Goal: Task Accomplishment & Management: Manage account settings

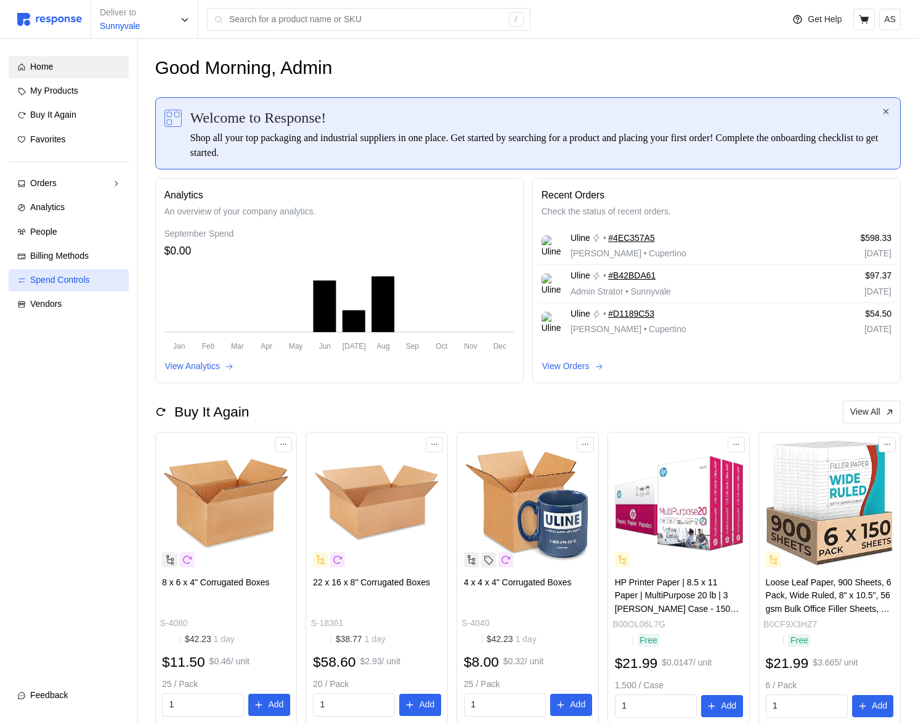
click at [82, 272] on link "Spend Controls" at bounding box center [69, 280] width 120 height 22
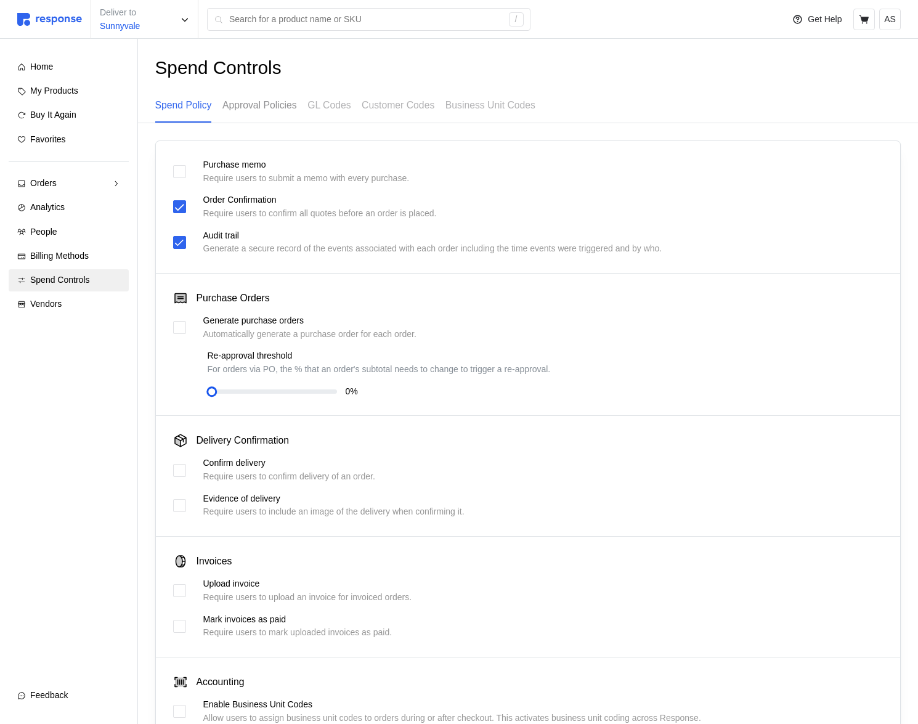
click at [277, 107] on p "Approval Policies" at bounding box center [259, 104] width 75 height 15
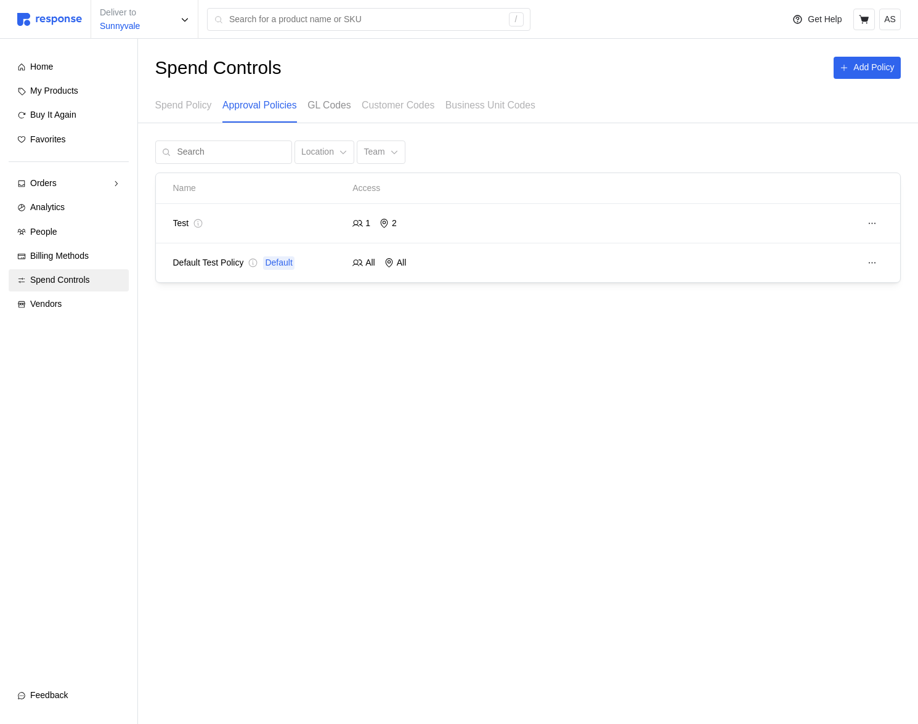
click at [341, 106] on p "GL Codes" at bounding box center [328, 104] width 43 height 15
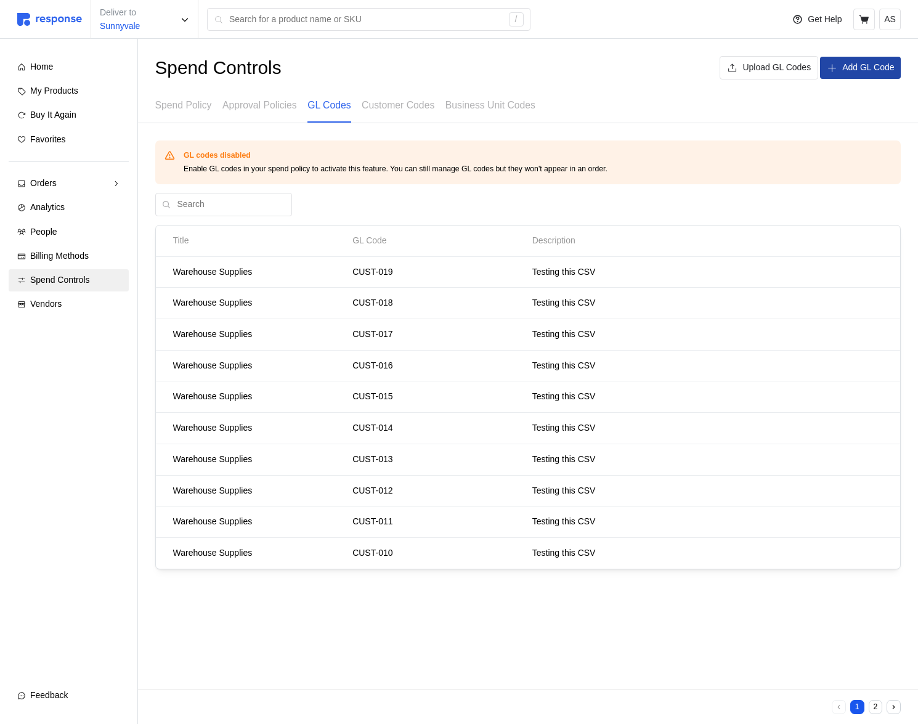
click at [844, 61] on p "Add GL Code" at bounding box center [868, 68] width 52 height 14
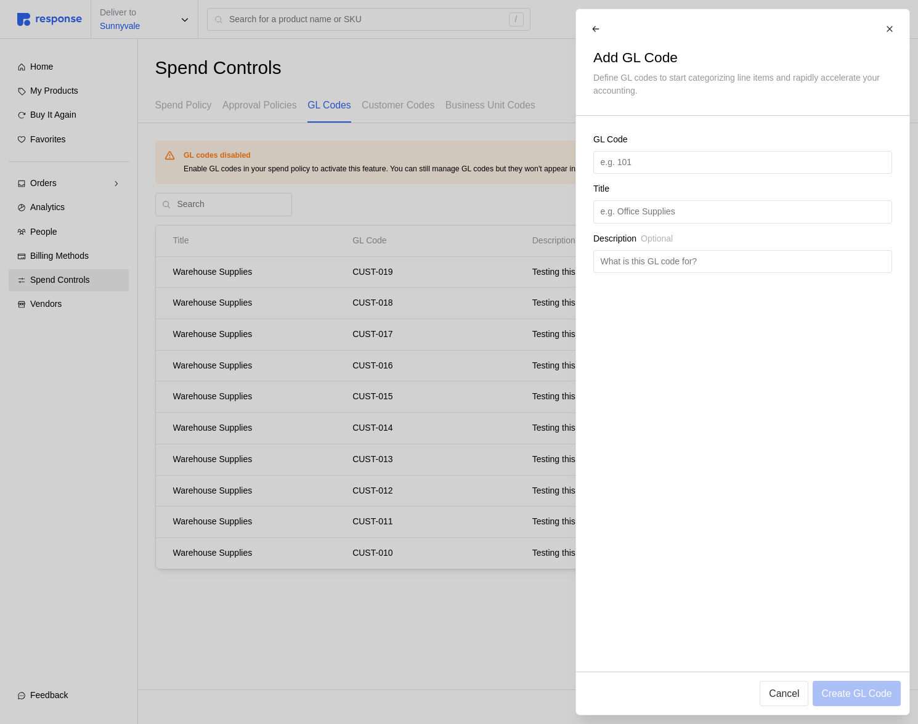
drag, startPoint x: 721, startPoint y: 55, endPoint x: 582, endPoint y: 60, distance: 139.3
click at [569, 723] on div "Add GL Code Define GL codes to start categorizing line items and rapidly accele…" at bounding box center [459, 724] width 918 height 0
click at [331, 152] on div at bounding box center [459, 362] width 918 height 724
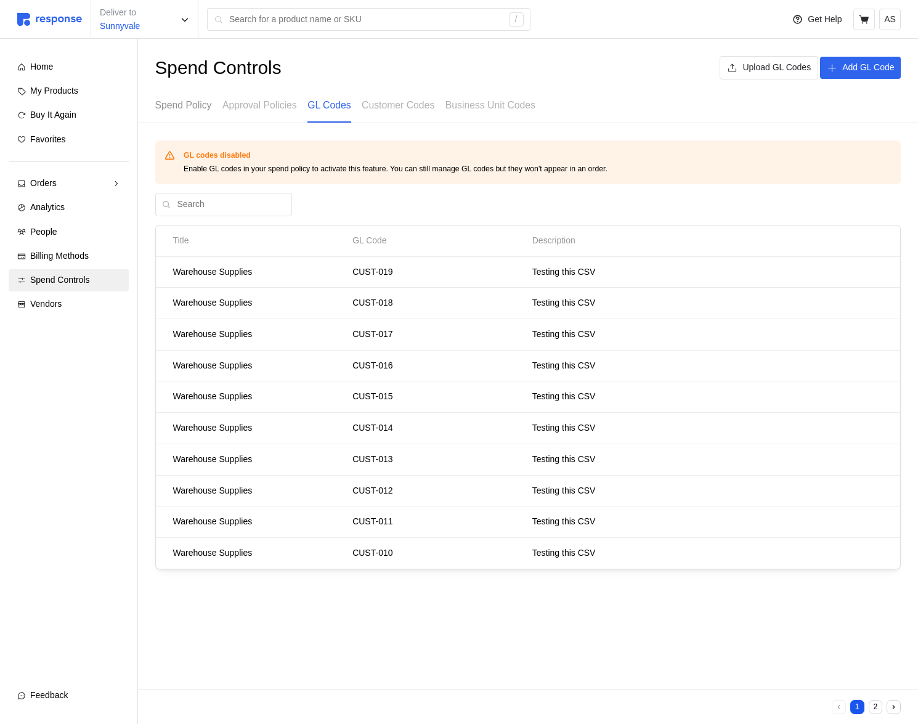
click at [205, 110] on p "Spend Policy" at bounding box center [183, 104] width 57 height 15
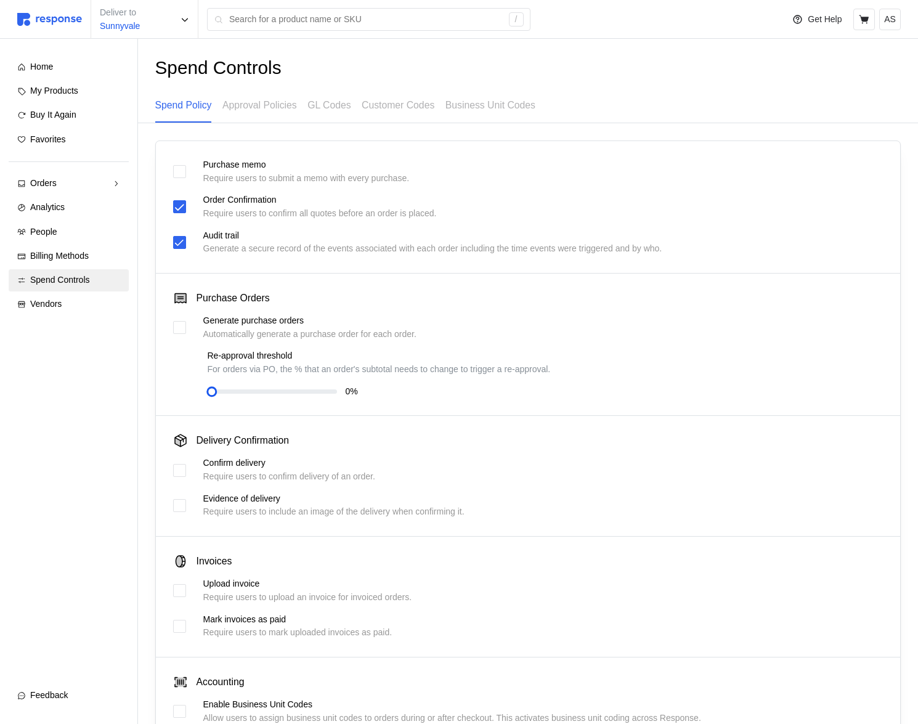
scroll to position [200, 0]
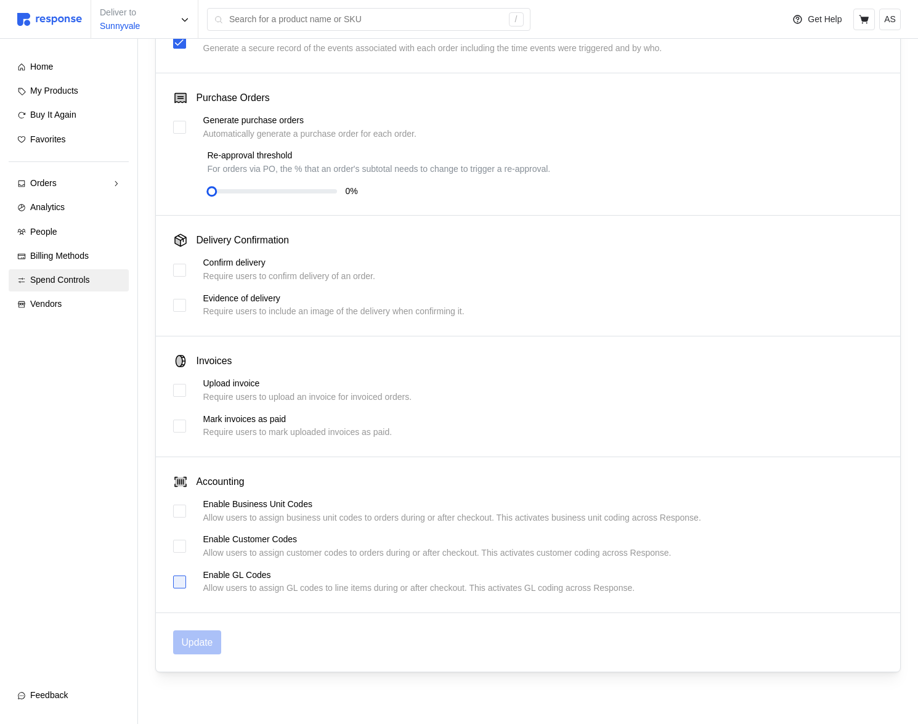
click at [182, 575] on div at bounding box center [179, 581] width 13 height 13
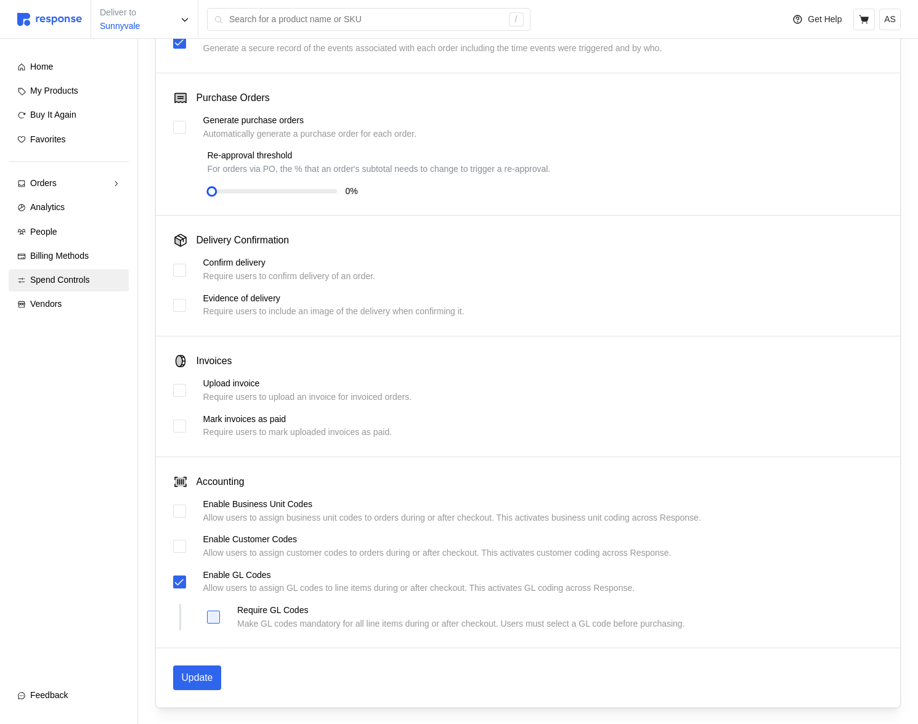
click at [213, 618] on div at bounding box center [213, 616] width 13 height 13
click at [177, 542] on div at bounding box center [179, 546] width 13 height 13
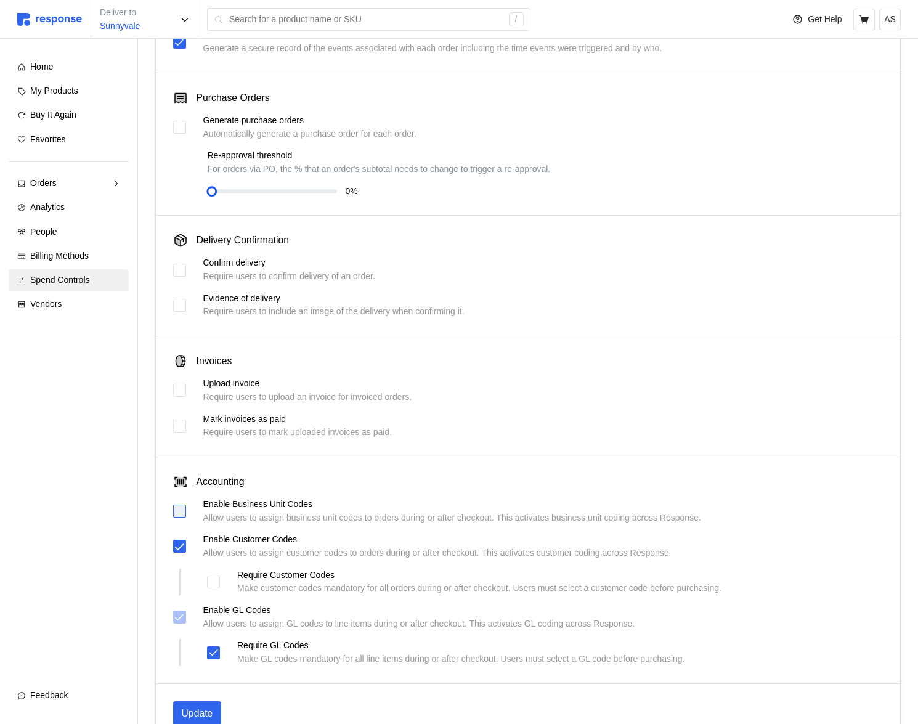
click at [181, 511] on div at bounding box center [179, 511] width 13 height 13
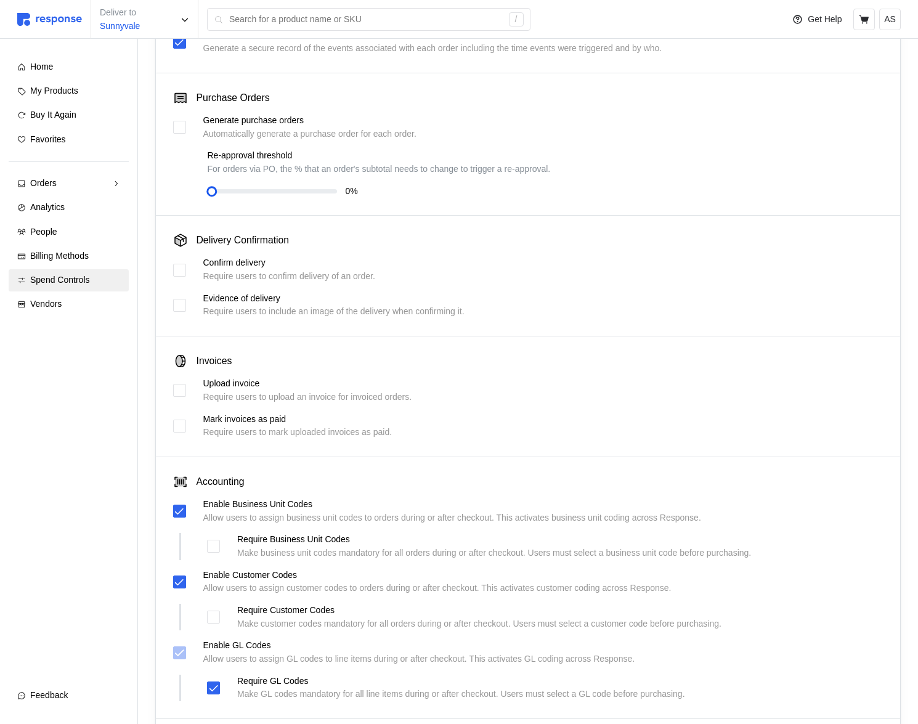
click at [217, 680] on div "Require GL Codes Make GL codes mandatory for all line items during or after che…" at bounding box center [446, 688] width 478 height 26
click at [217, 685] on icon at bounding box center [213, 688] width 9 height 6
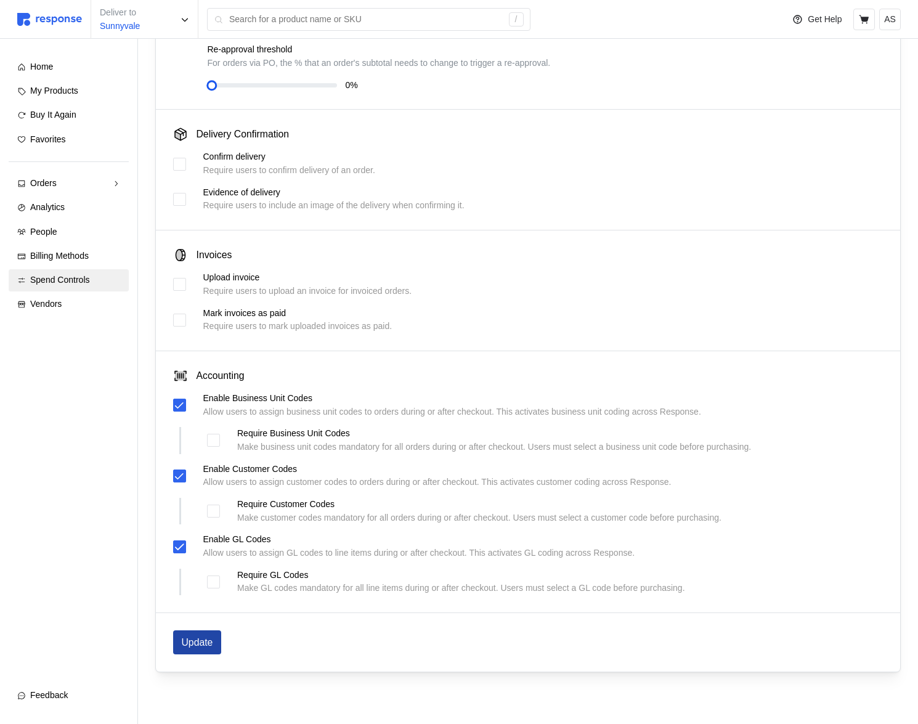
click at [215, 638] on button "Update" at bounding box center [197, 642] width 49 height 24
click at [861, 21] on icon at bounding box center [864, 19] width 11 height 11
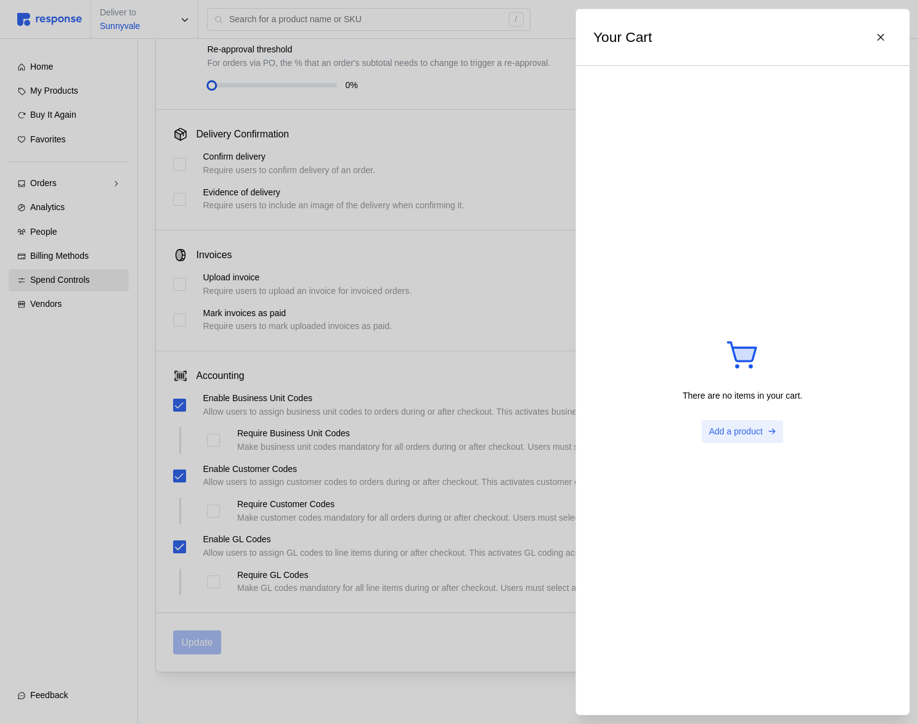
click at [742, 426] on p "Add a product" at bounding box center [735, 432] width 54 height 14
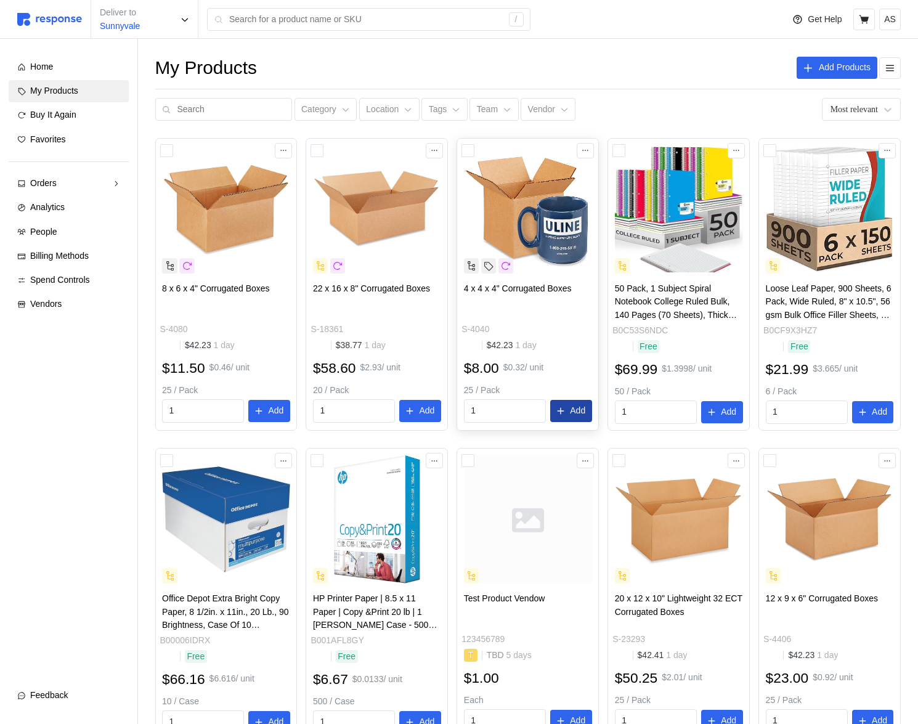
click at [576, 411] on p "Add" at bounding box center [577, 411] width 15 height 14
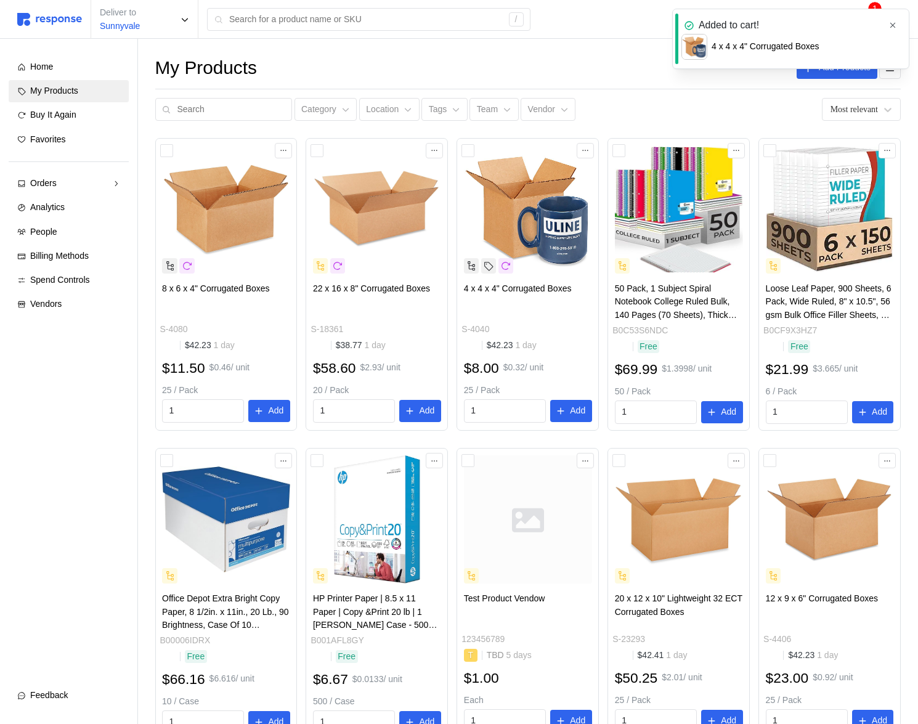
click at [894, 22] on icon "button" at bounding box center [892, 25] width 9 height 9
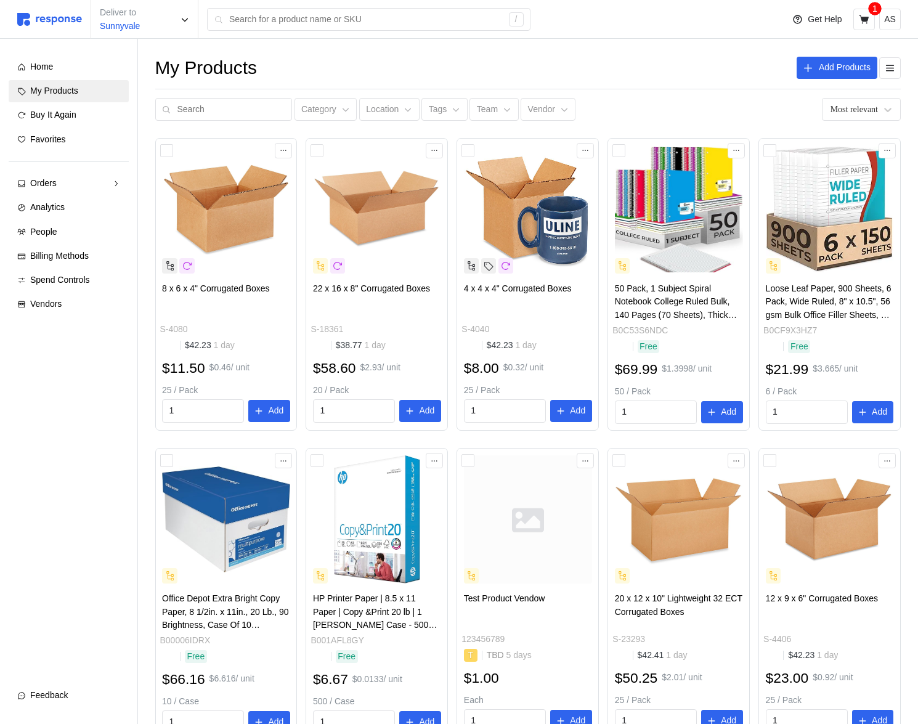
click at [863, 18] on icon at bounding box center [864, 19] width 10 height 9
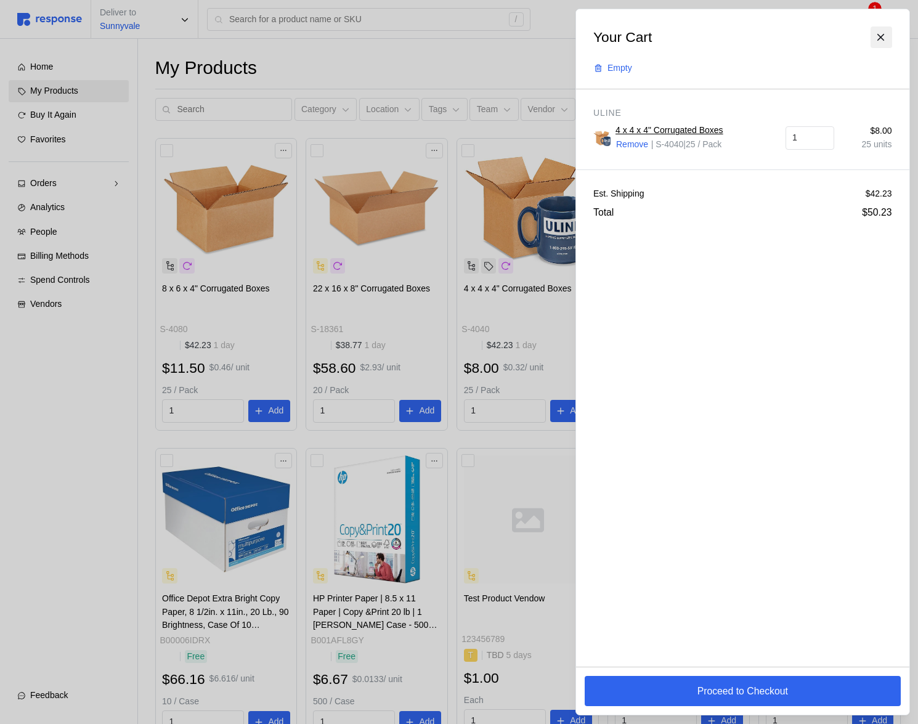
click at [888, 34] on button at bounding box center [881, 37] width 22 height 22
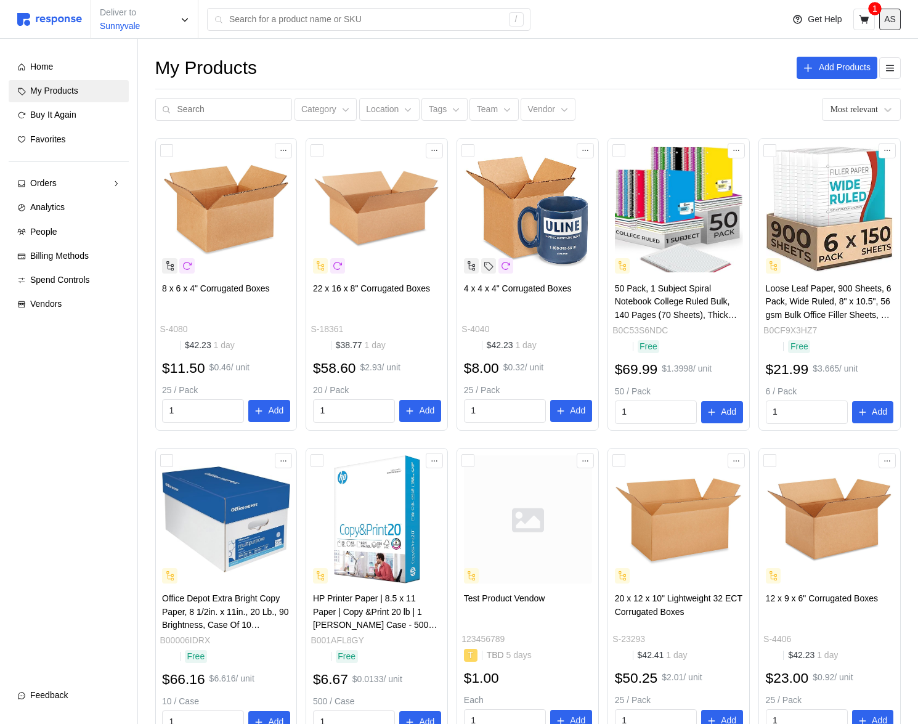
click at [899, 25] on button "AS" at bounding box center [890, 20] width 22 height 22
click at [846, 28] on button "Get Help" at bounding box center [817, 19] width 64 height 23
click at [857, 25] on button at bounding box center [864, 20] width 22 height 22
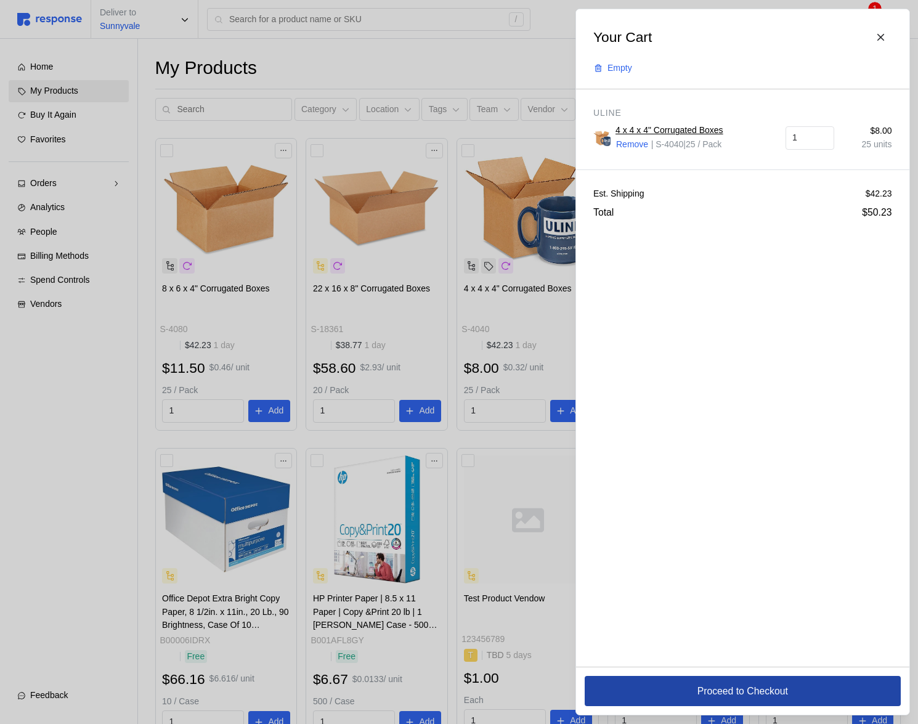
click at [701, 686] on p "Proceed to Checkout" at bounding box center [742, 690] width 91 height 15
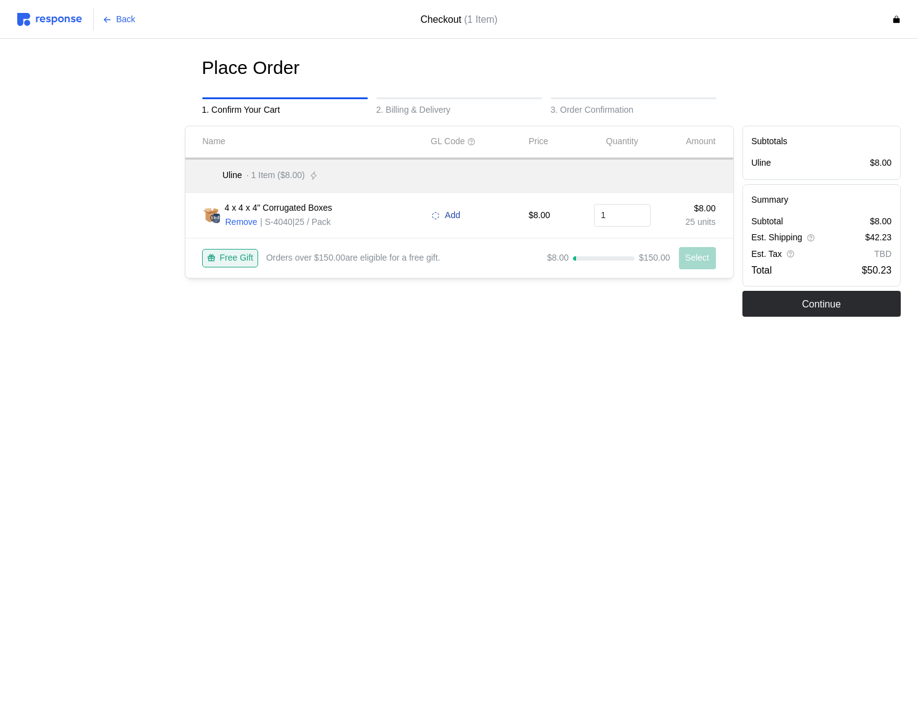
click at [454, 214] on p "Add" at bounding box center [452, 216] width 15 height 14
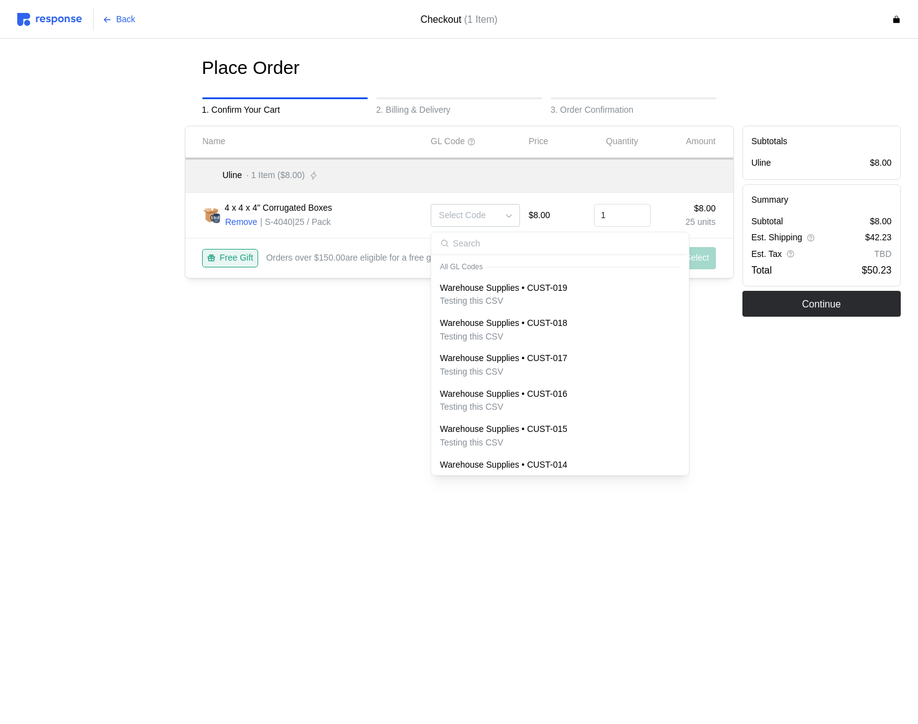
click at [737, 263] on div "Name GL Code Price Quantity Amount Uline · 1 Item ($8.00) 4 x 4 x 4" Corrugated…" at bounding box center [458, 221] width 557 height 200
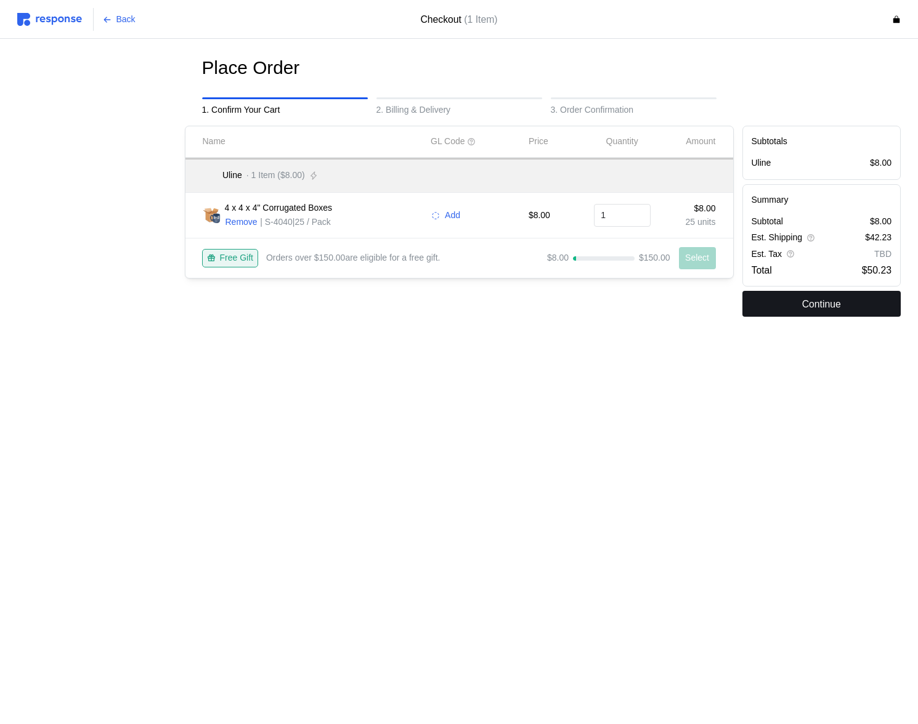
click at [774, 291] on button "Continue" at bounding box center [821, 304] width 159 height 26
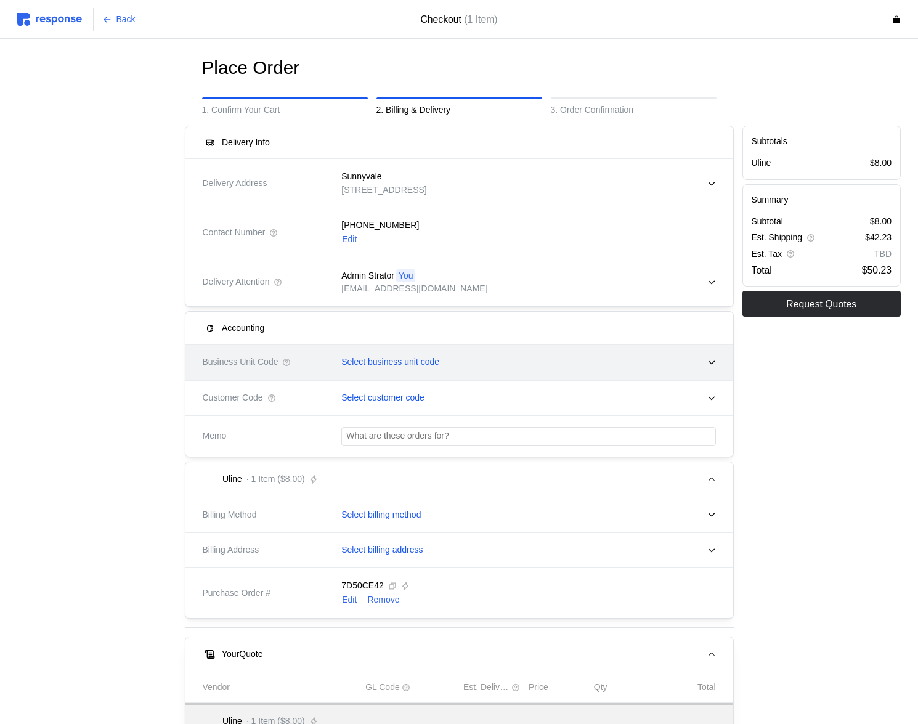
click at [454, 349] on div "Select business unit code" at bounding box center [524, 362] width 383 height 31
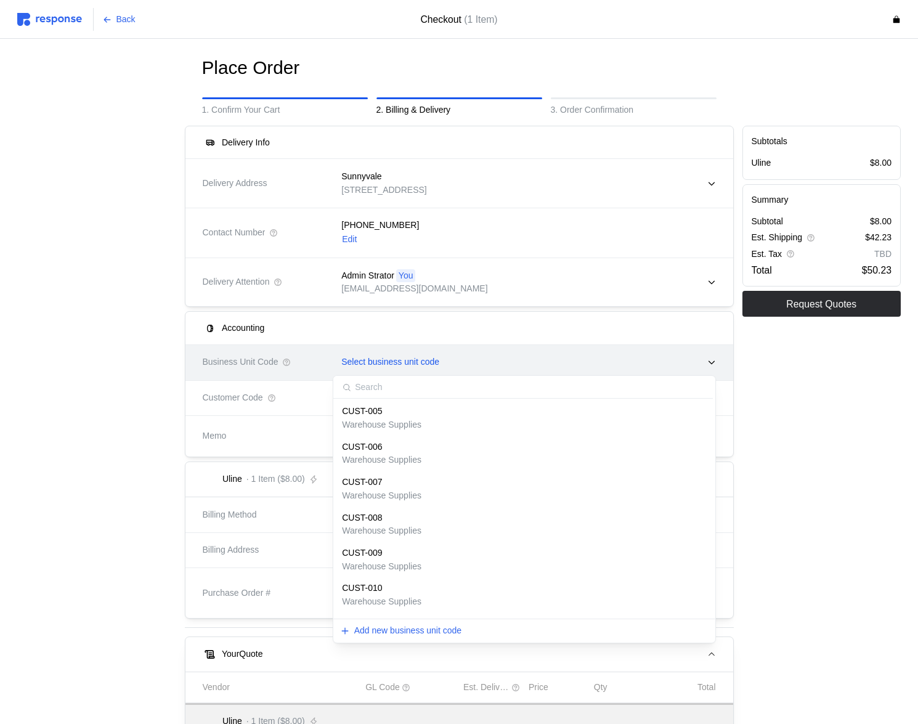
click at [454, 349] on div "Select business unit code" at bounding box center [524, 362] width 383 height 31
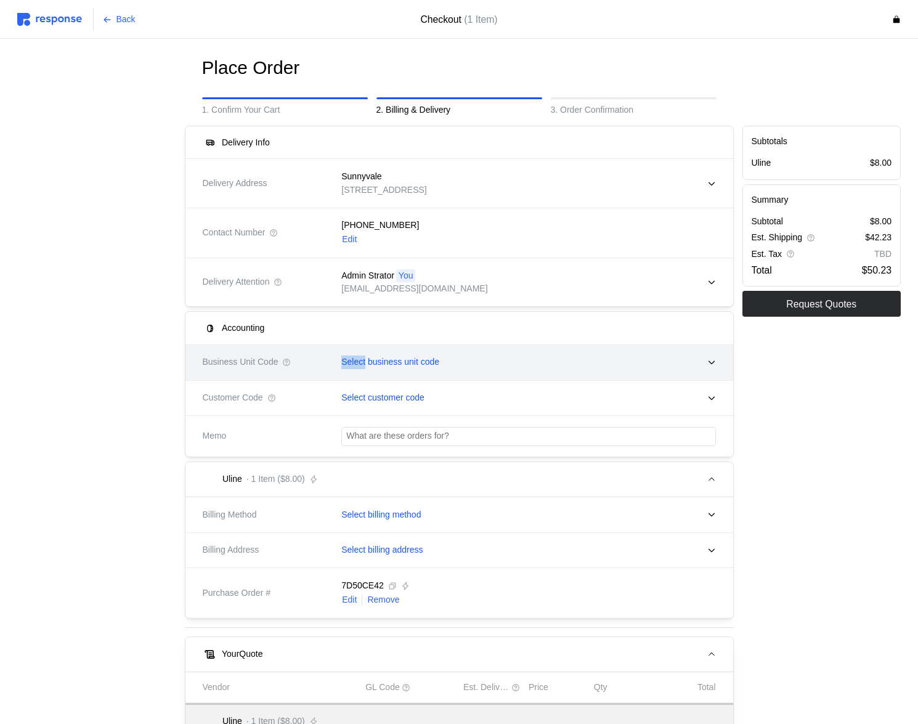
click at [454, 349] on div "Select business unit code" at bounding box center [524, 362] width 383 height 31
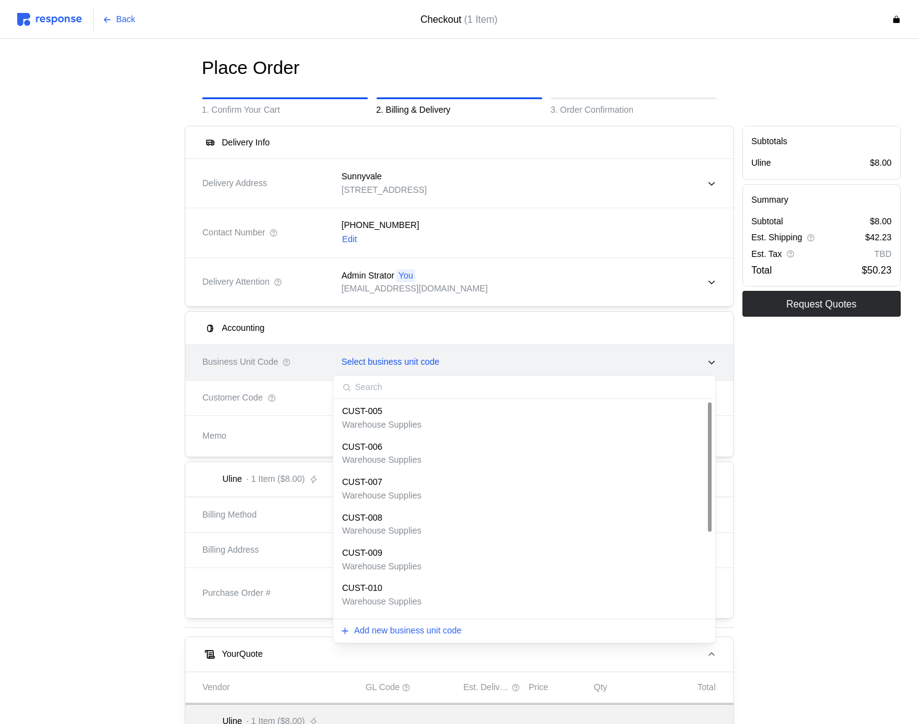
click at [481, 364] on div "Select business unit code" at bounding box center [524, 362] width 383 height 31
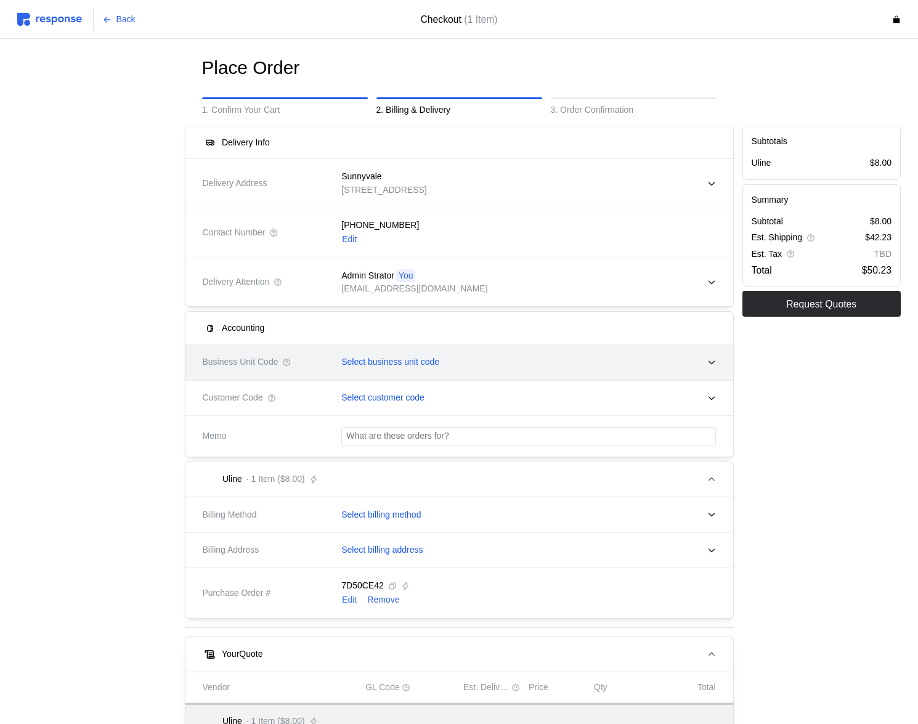
click at [481, 364] on div "Select business unit code" at bounding box center [524, 362] width 383 height 31
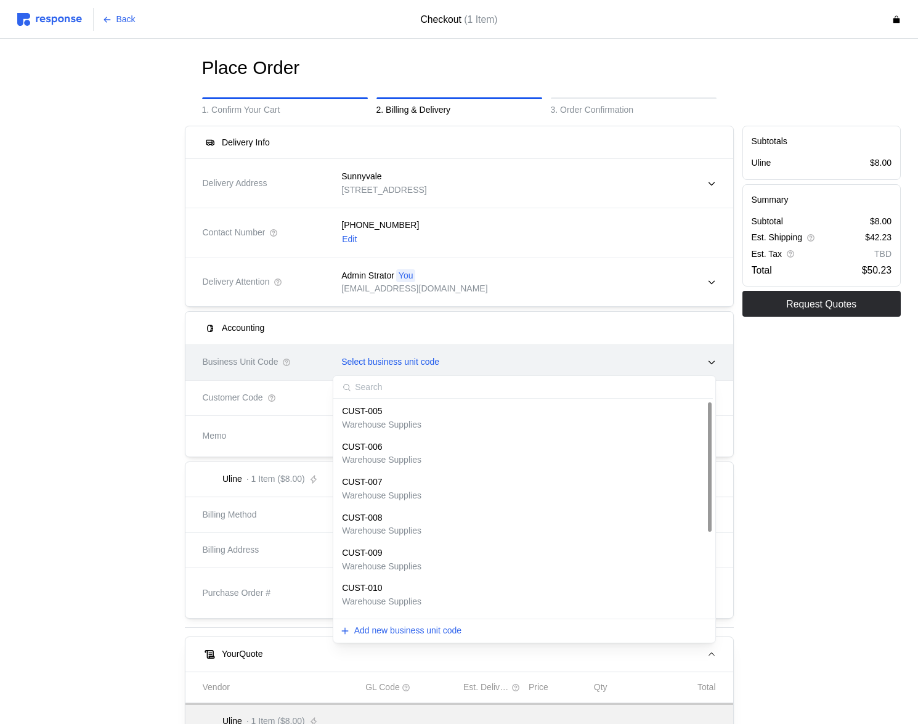
click at [392, 365] on p "Select business unit code" at bounding box center [390, 362] width 98 height 14
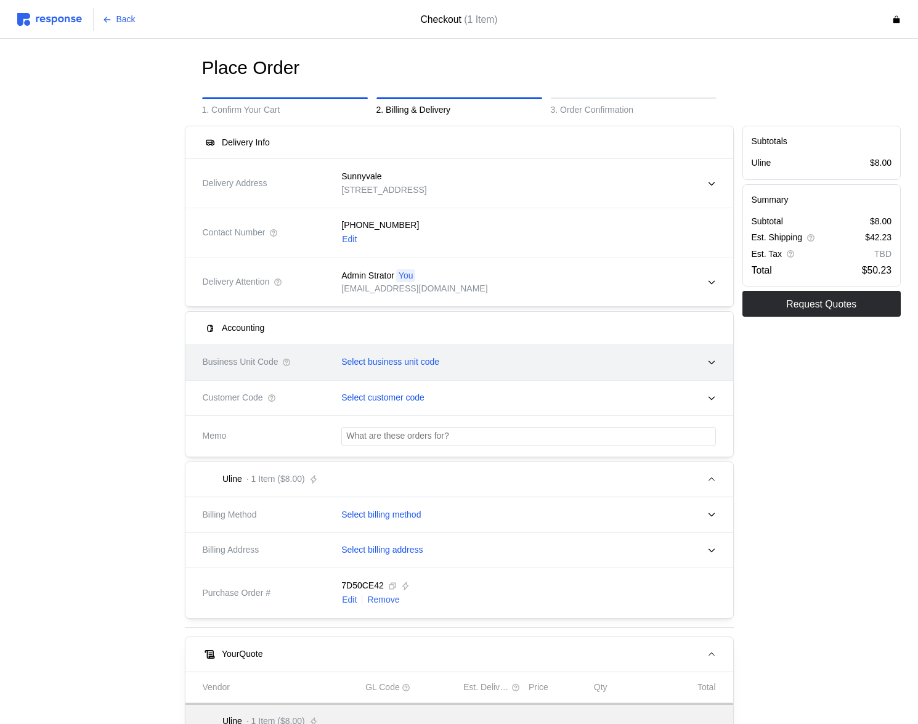
click at [455, 373] on div "Select business unit code" at bounding box center [524, 362] width 383 height 31
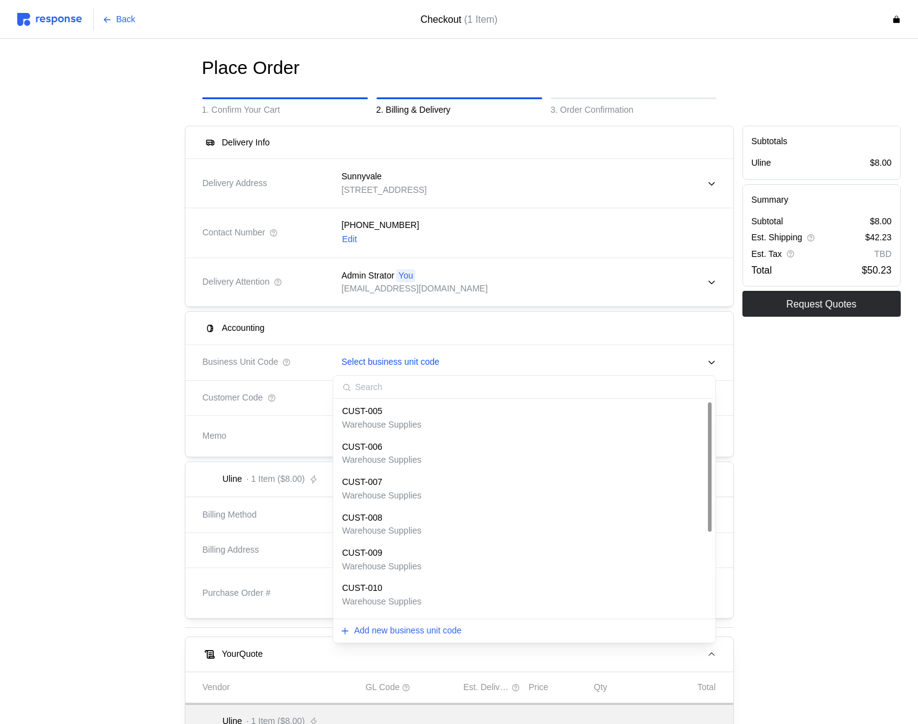
click at [444, 642] on div "Add new business unit code" at bounding box center [523, 630] width 381 height 24
click at [444, 629] on p "Add new business unit code" at bounding box center [407, 631] width 107 height 14
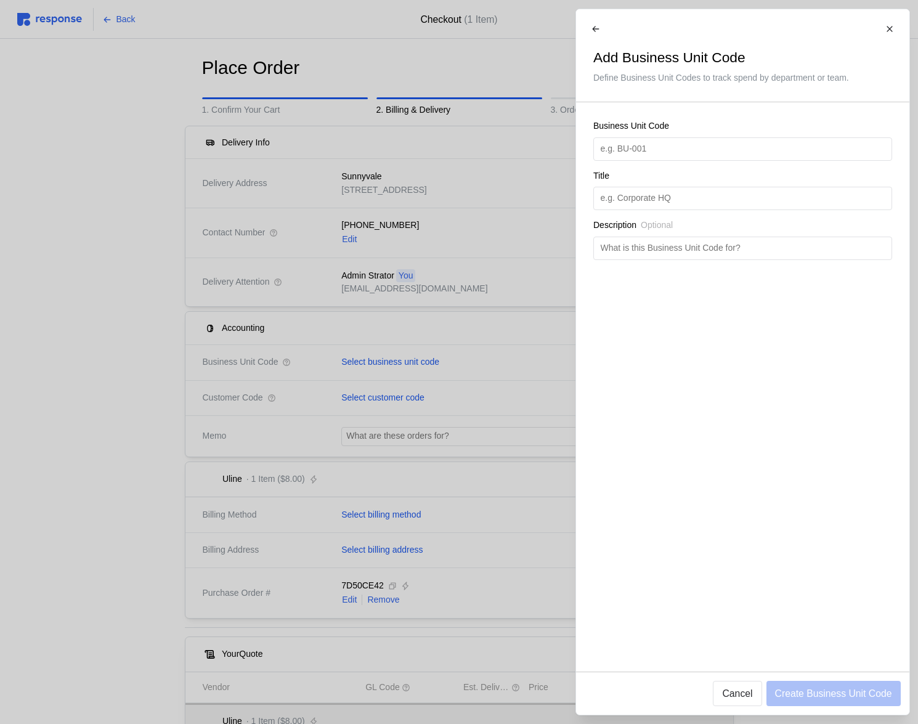
click at [445, 629] on div at bounding box center [459, 362] width 918 height 724
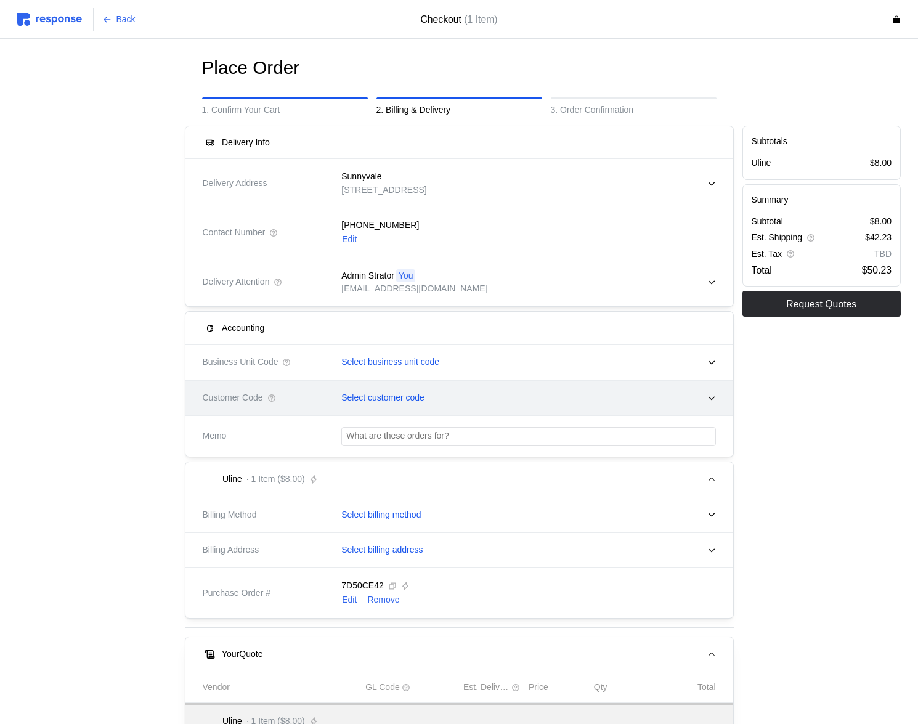
click at [480, 389] on div "Select customer code" at bounding box center [524, 398] width 383 height 31
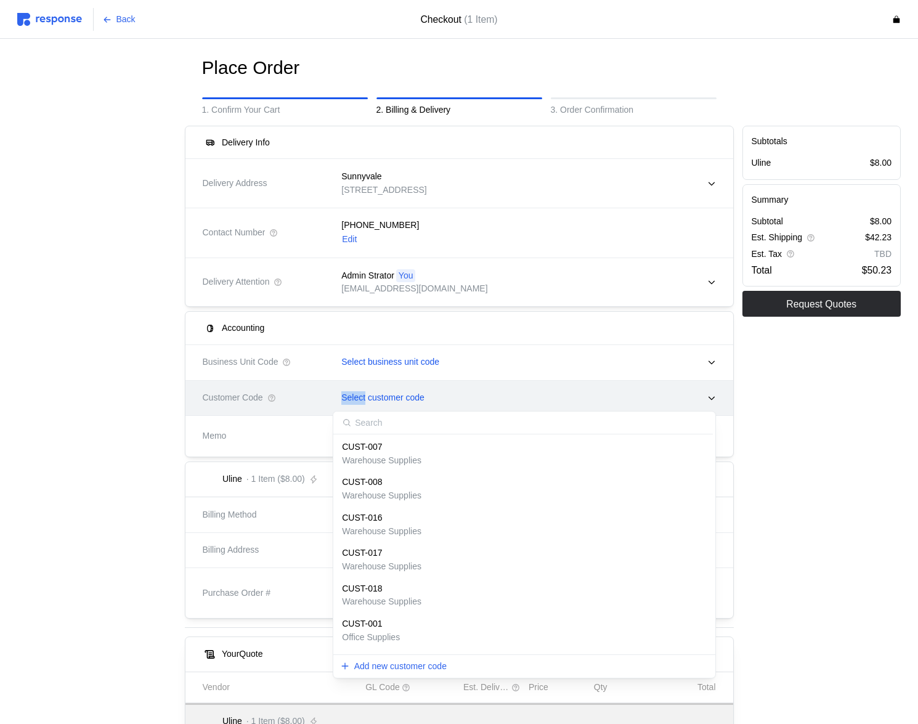
click at [479, 389] on div "Select customer code" at bounding box center [524, 398] width 383 height 31
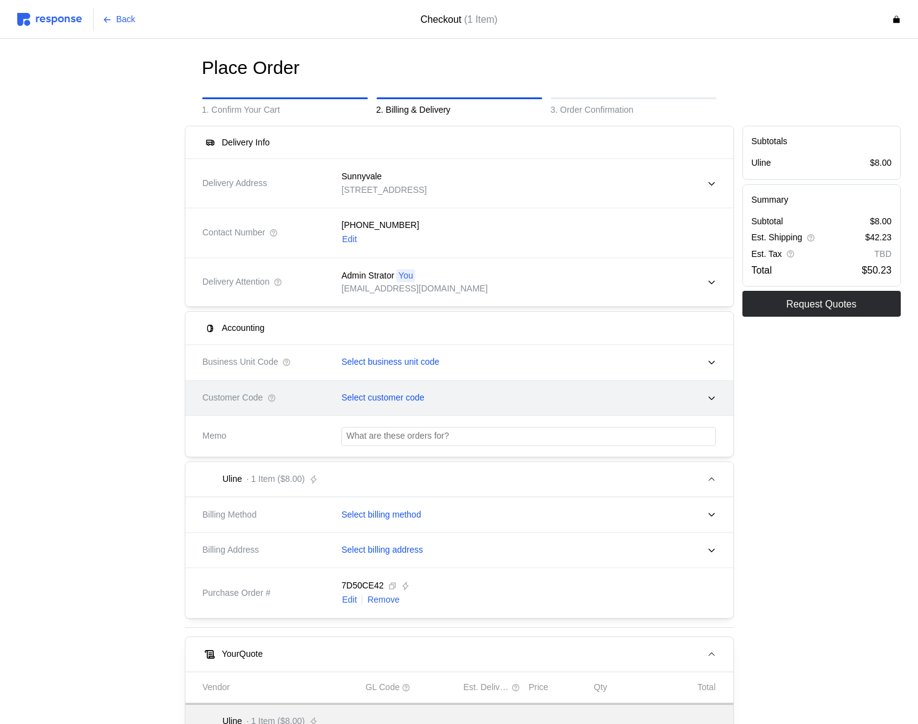
click at [418, 398] on p "Select customer code" at bounding box center [382, 398] width 83 height 14
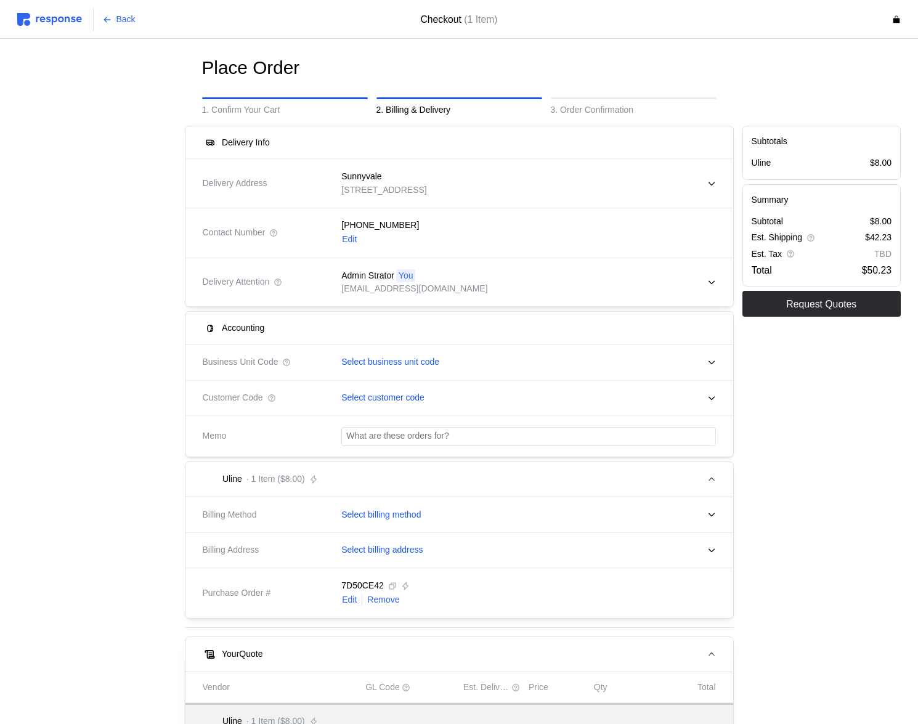
click at [55, 15] on img at bounding box center [49, 19] width 65 height 13
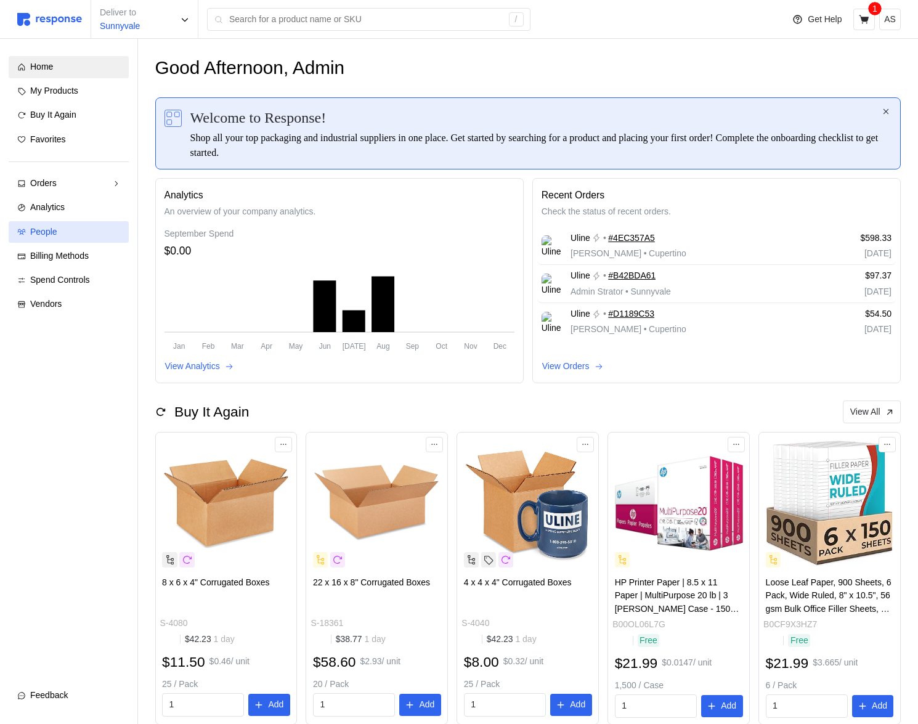
click at [91, 222] on link "People" at bounding box center [69, 232] width 120 height 22
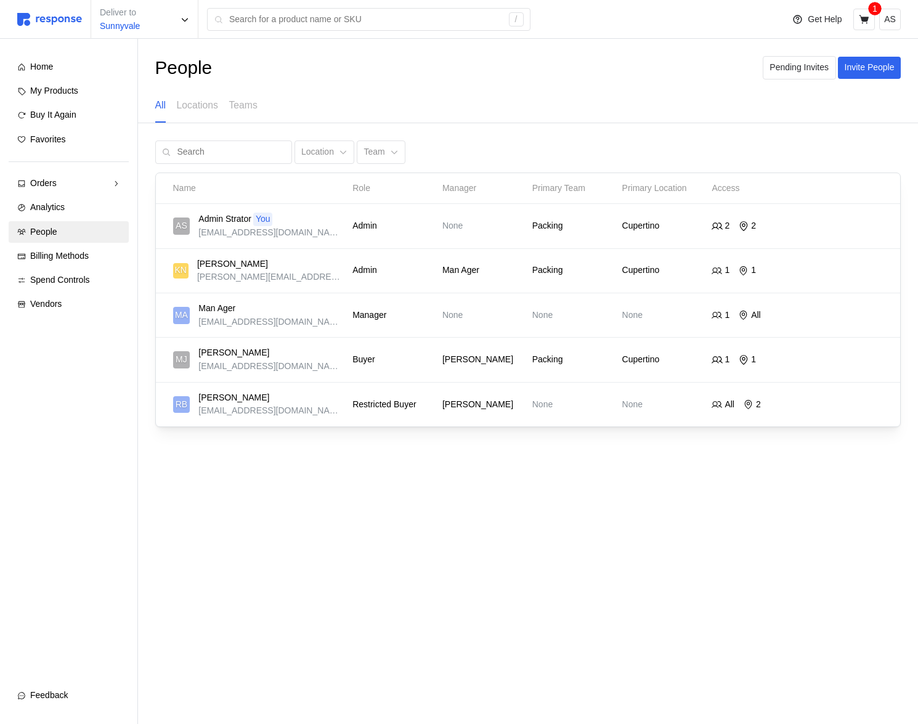
click at [229, 112] on div "All Locations Teams" at bounding box center [206, 106] width 102 height 34
click at [888, 76] on button "Invite People" at bounding box center [869, 68] width 63 height 22
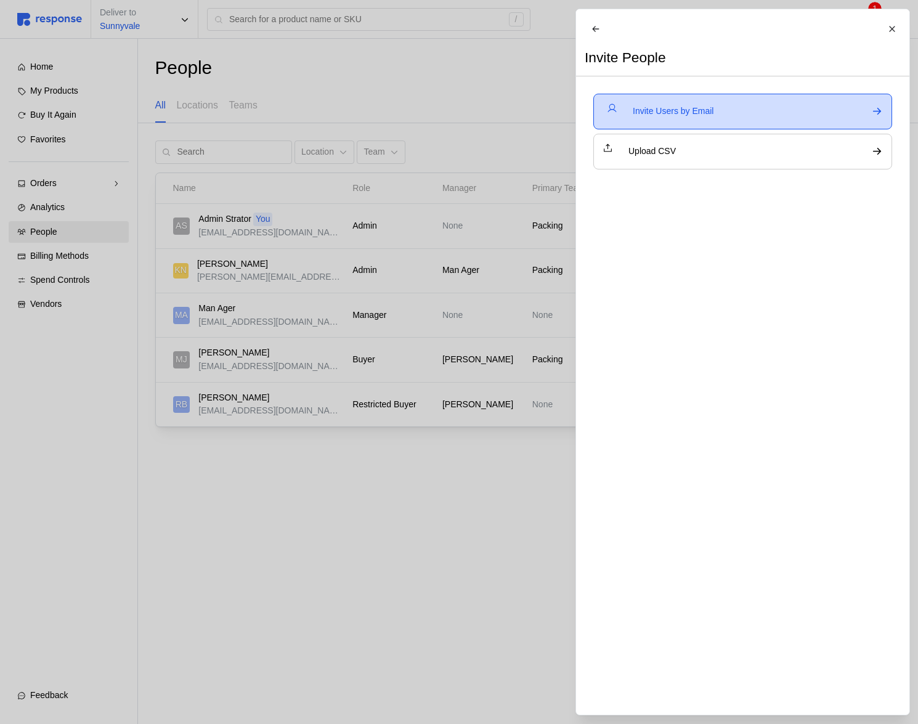
click at [638, 118] on p "Invite Users by Email" at bounding box center [673, 112] width 81 height 14
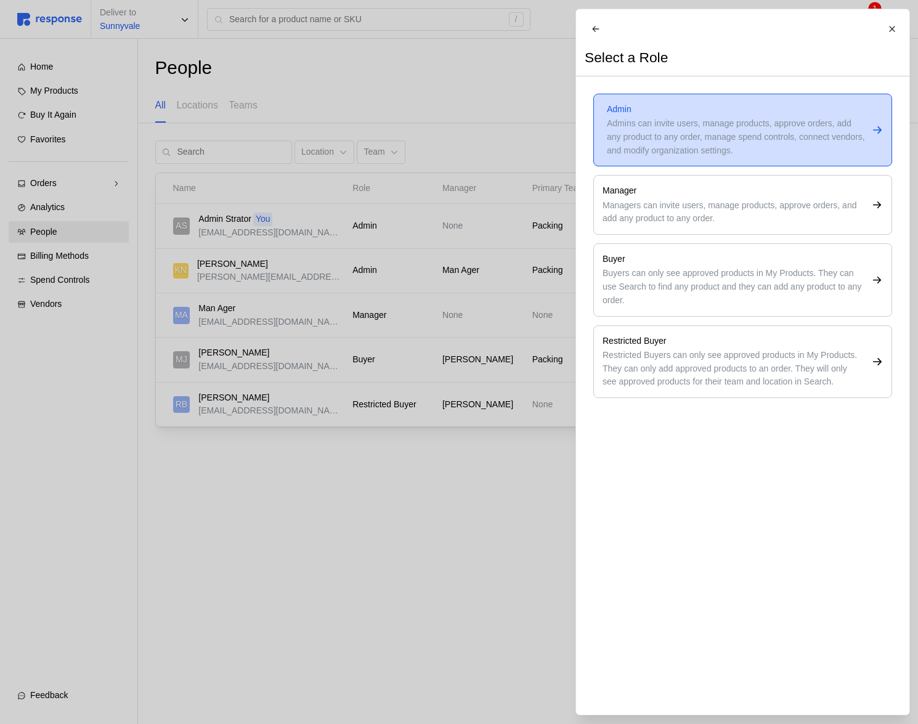
click at [654, 166] on div "Admin Admins can invite users, manage products, approve orders, add any product…" at bounding box center [742, 130] width 299 height 73
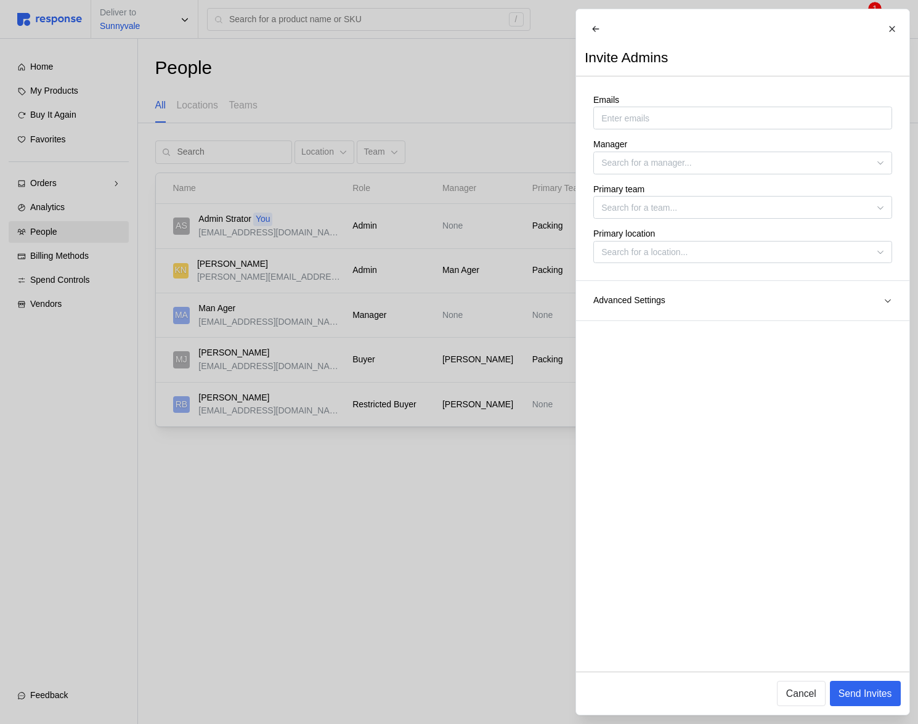
click at [405, 176] on div at bounding box center [459, 362] width 918 height 724
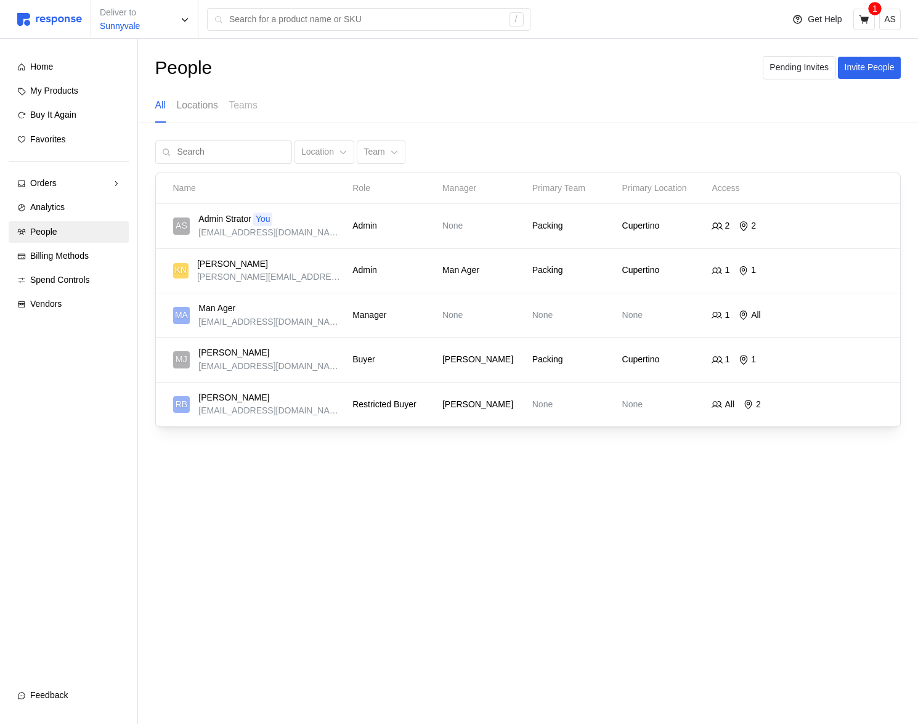
click at [183, 105] on p "Locations" at bounding box center [197, 104] width 41 height 15
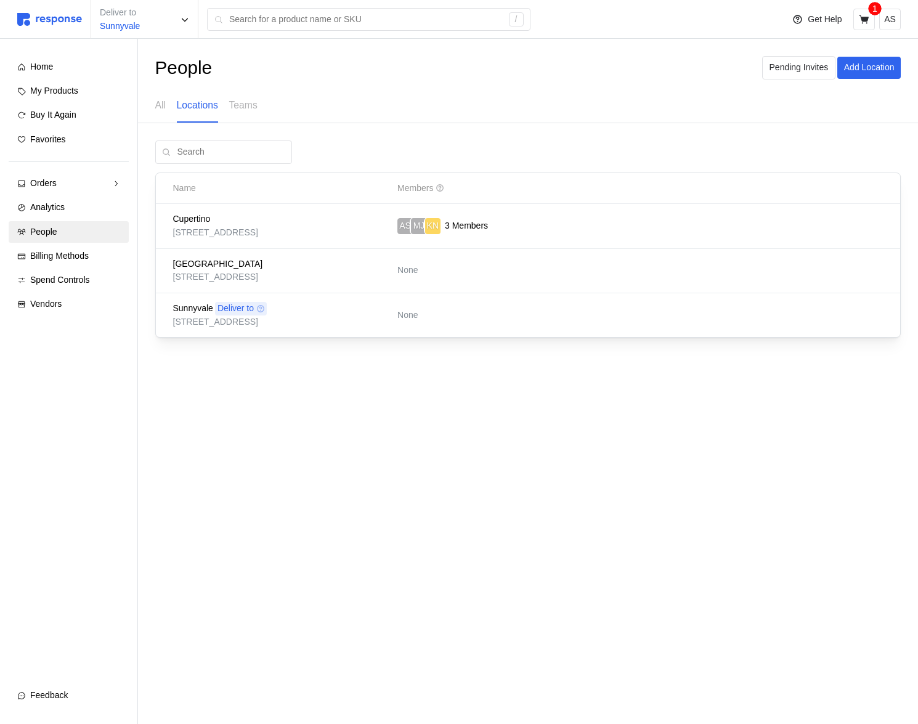
click at [267, 107] on div "All Locations Teams" at bounding box center [528, 106] width 746 height 34
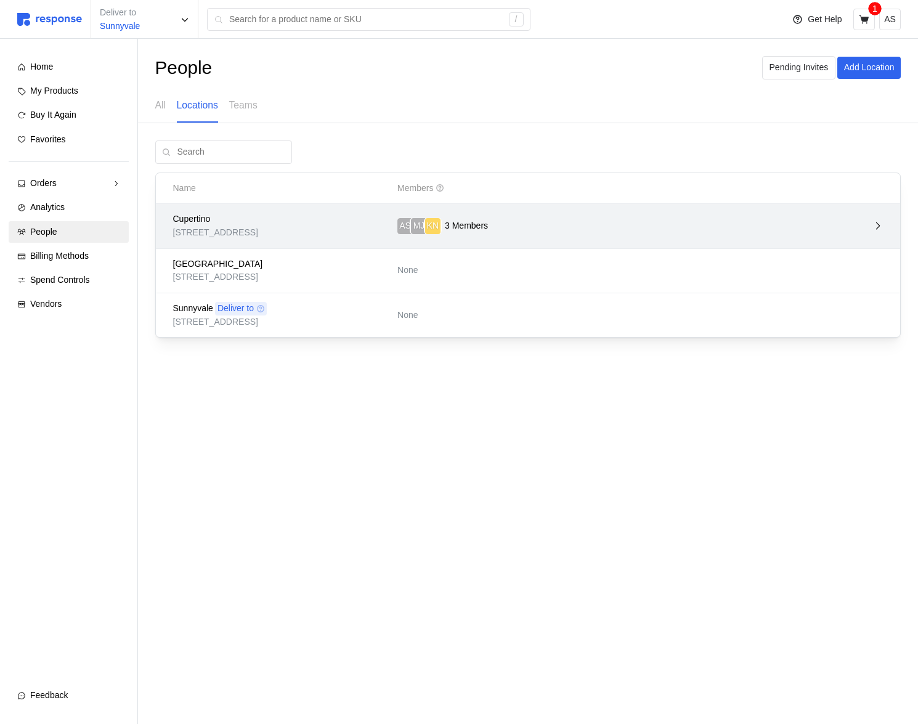
click at [475, 225] on p "3 Members" at bounding box center [466, 226] width 43 height 14
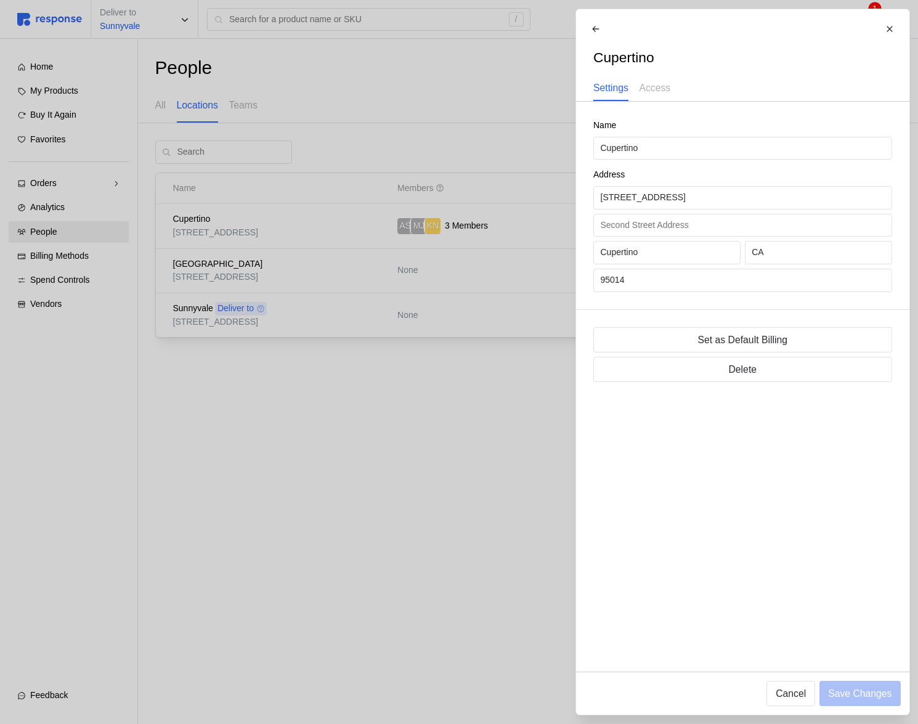
click at [288, 104] on div at bounding box center [459, 362] width 918 height 724
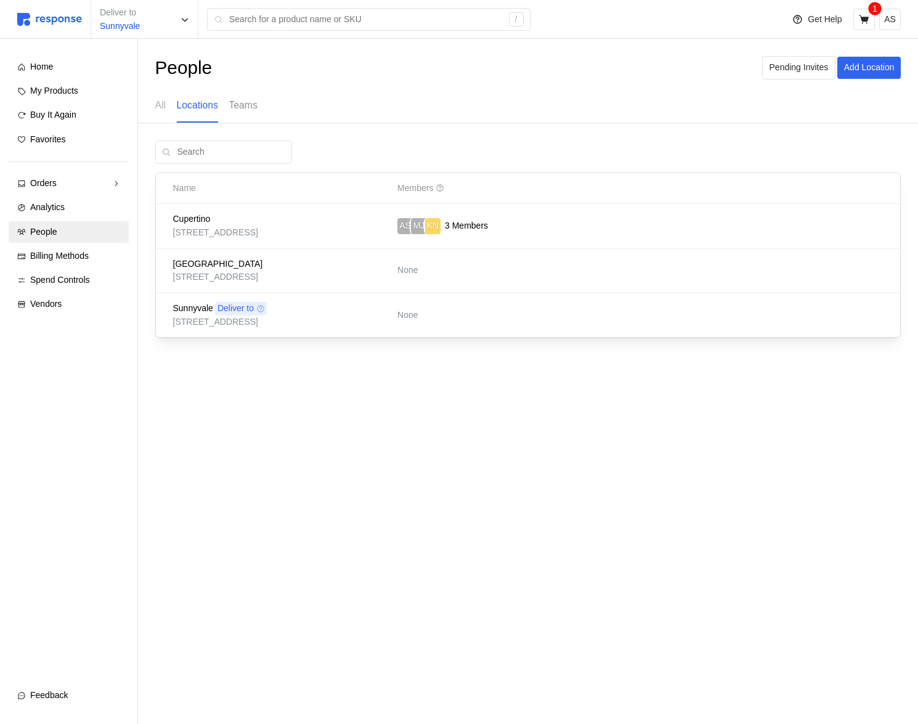
click at [238, 107] on p "Teams" at bounding box center [243, 104] width 28 height 15
